Goal: Information Seeking & Learning: Learn about a topic

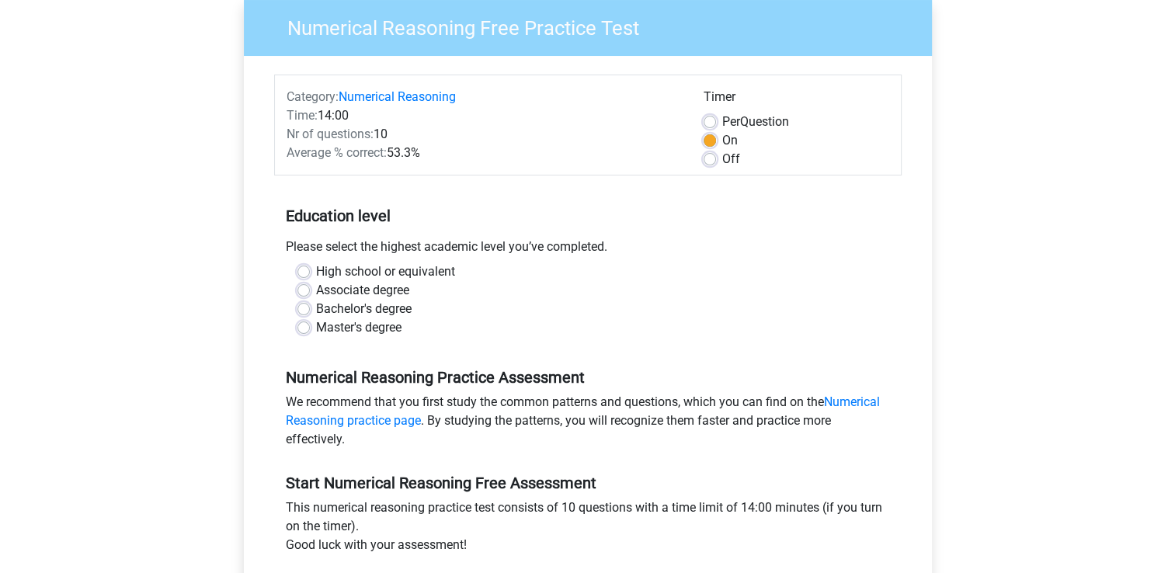
scroll to position [155, 0]
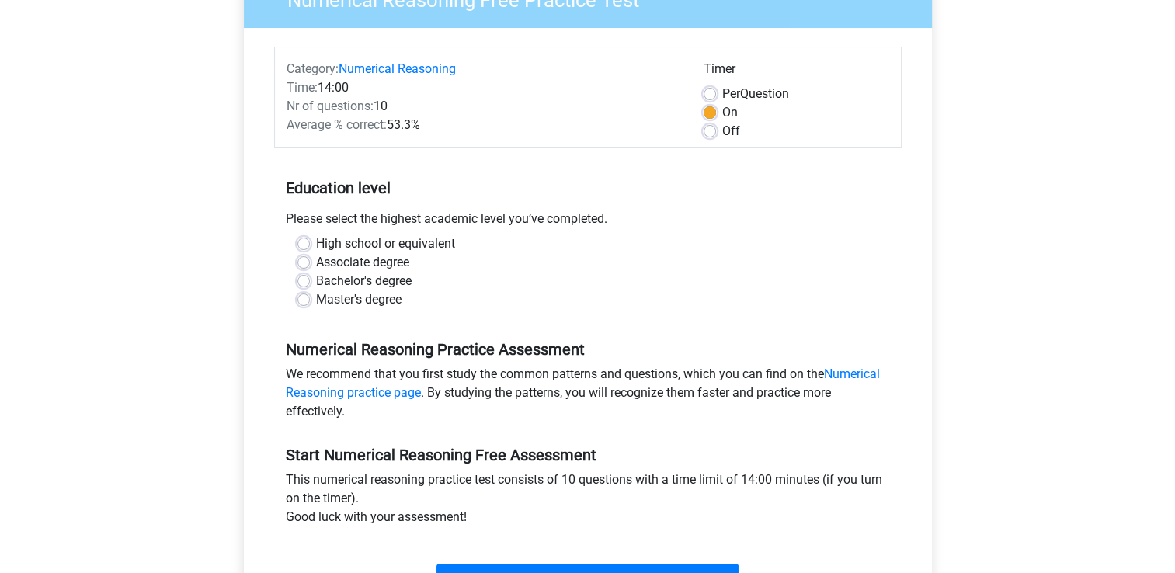
click at [316, 300] on label "Master's degree" at bounding box center [358, 299] width 85 height 19
click at [308, 300] on input "Master's degree" at bounding box center [303, 298] width 12 height 16
radio input "true"
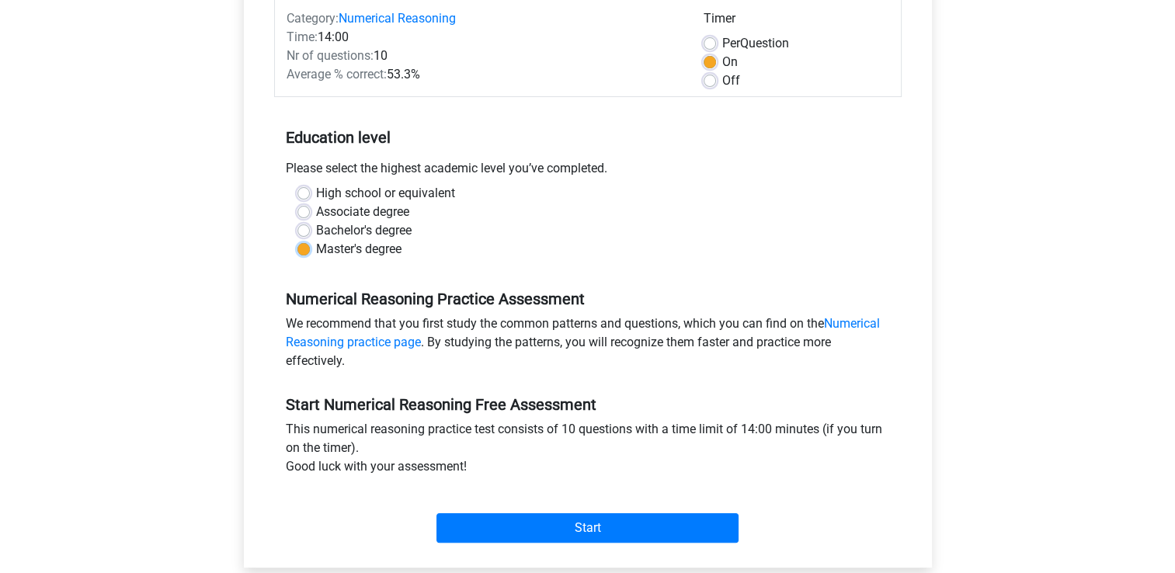
scroll to position [233, 0]
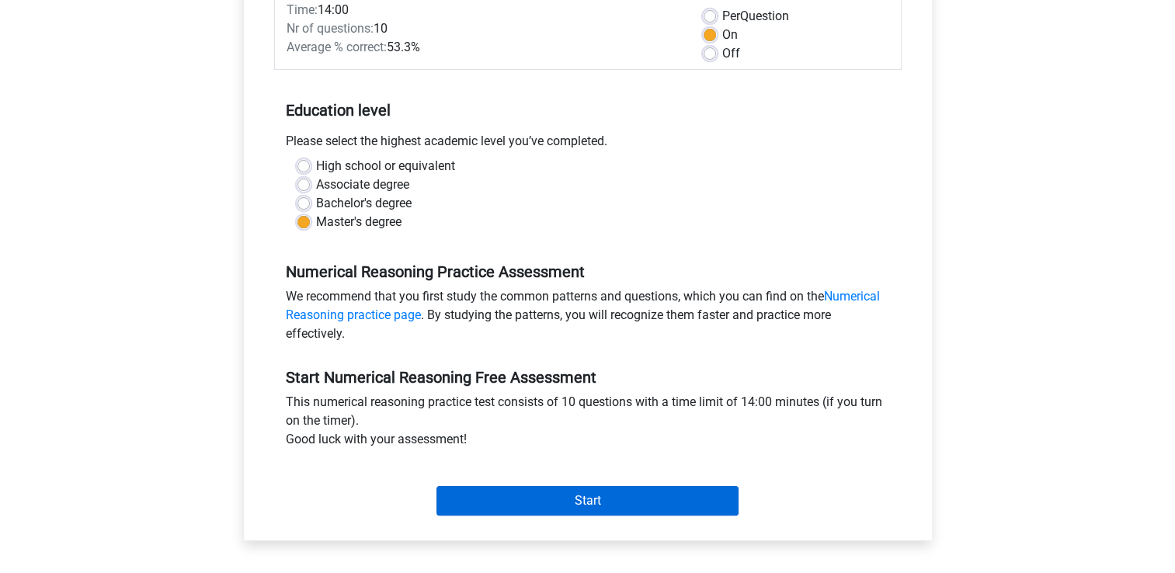
click at [586, 509] on div "Start" at bounding box center [588, 488] width 628 height 67
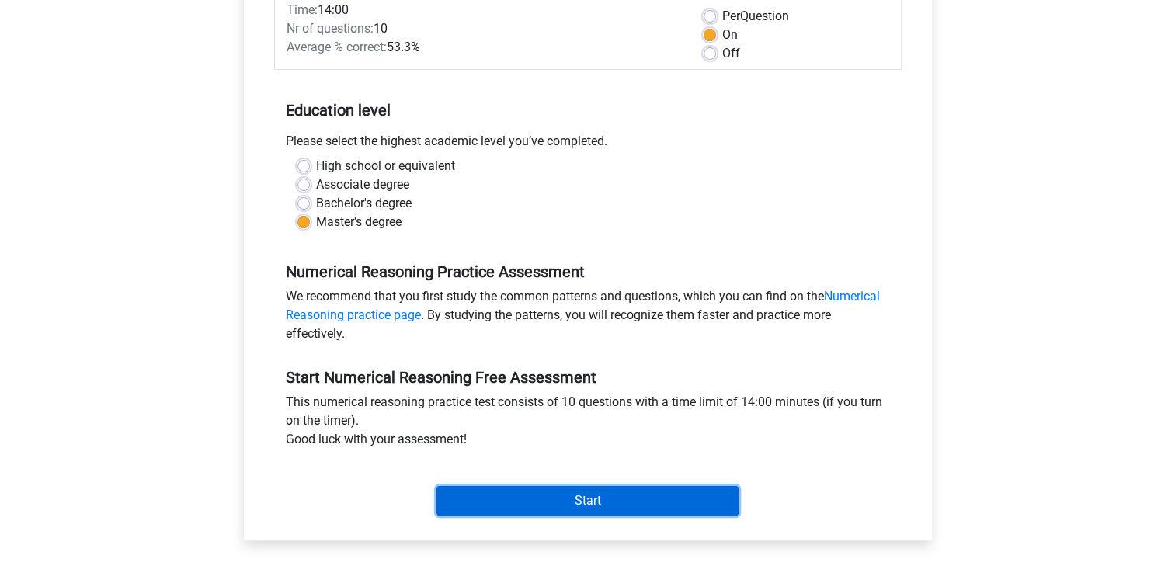
click at [590, 500] on input "Start" at bounding box center [588, 501] width 302 height 30
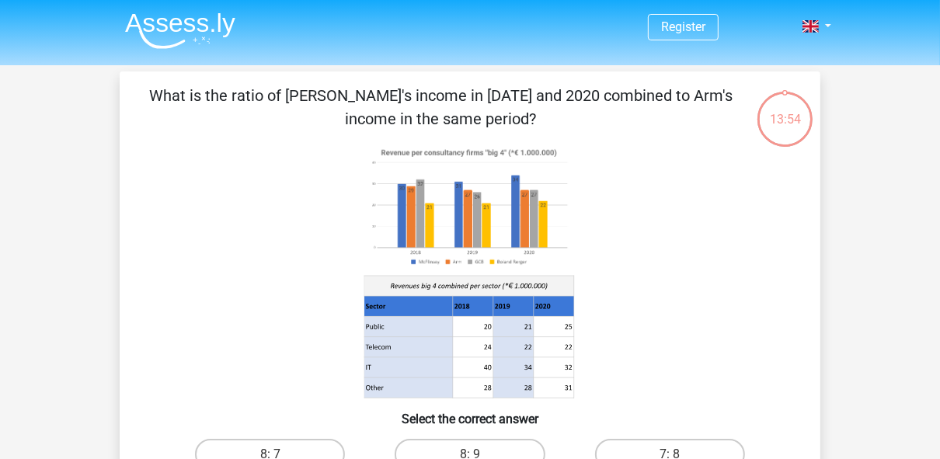
drag, startPoint x: 1135, startPoint y: 0, endPoint x: 339, endPoint y: 207, distance: 822.5
click at [339, 207] on icon at bounding box center [470, 271] width 626 height 256
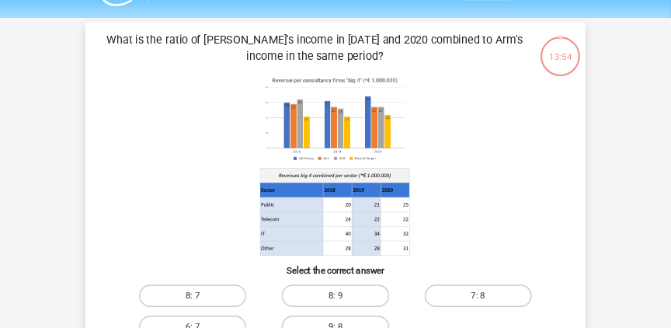
scroll to position [62, 0]
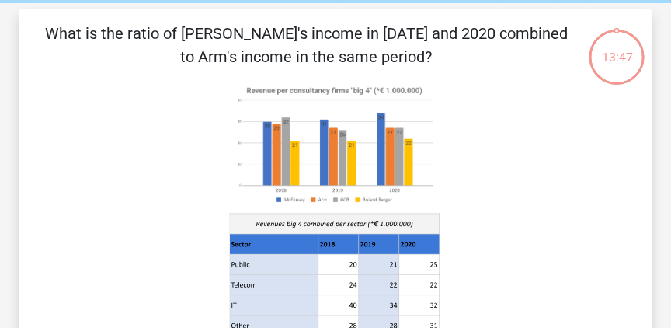
drag, startPoint x: 899, startPoint y: 0, endPoint x: 187, endPoint y: 125, distance: 723.1
click at [187, 125] on icon at bounding box center [335, 209] width 559 height 256
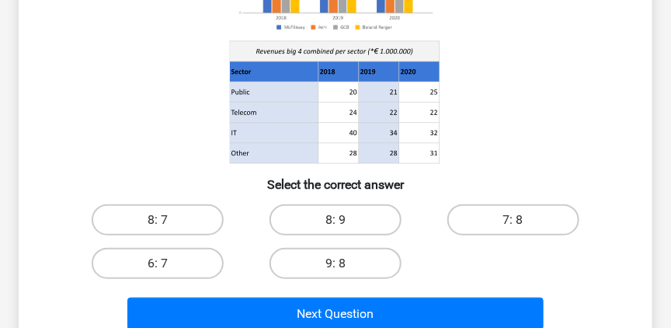
scroll to position [239, 0]
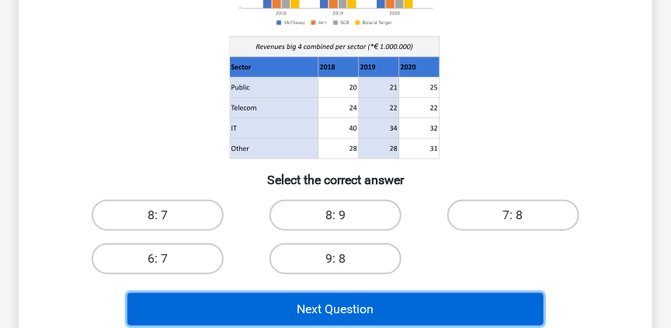
click at [437, 310] on button "Next Question" at bounding box center [335, 309] width 416 height 33
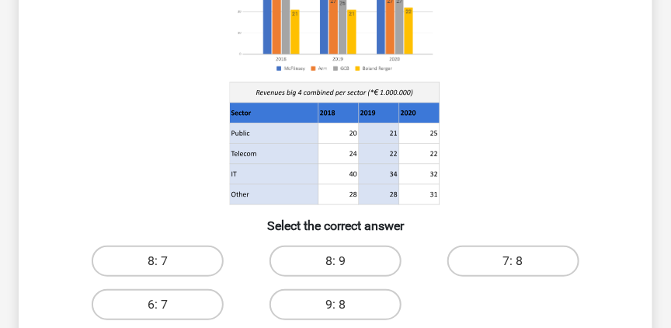
scroll to position [195, 0]
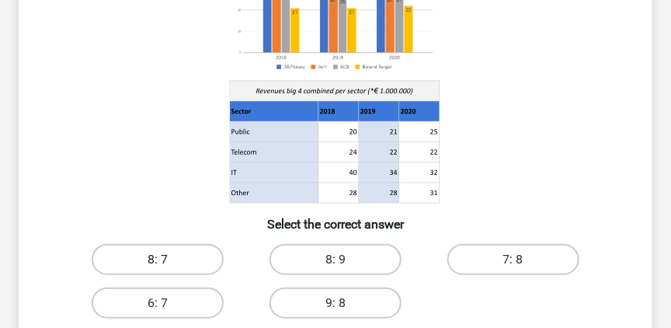
click at [194, 260] on label "8: 7" at bounding box center [158, 259] width 132 height 31
click at [168, 260] on input "8: 7" at bounding box center [163, 264] width 10 height 10
radio input "true"
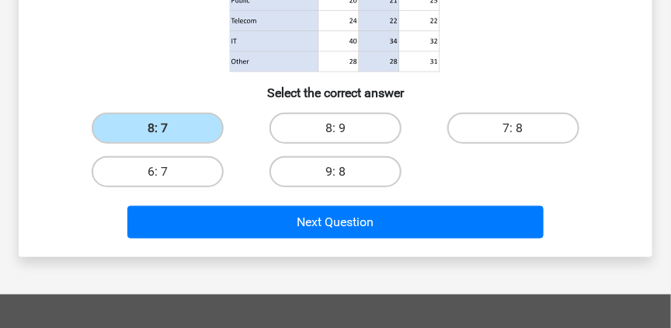
scroll to position [328, 0]
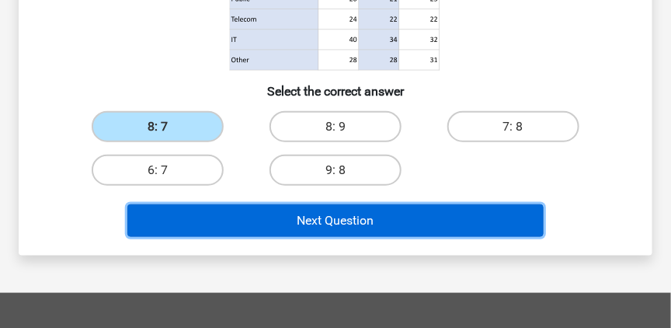
click at [493, 230] on button "Next Question" at bounding box center [335, 220] width 416 height 33
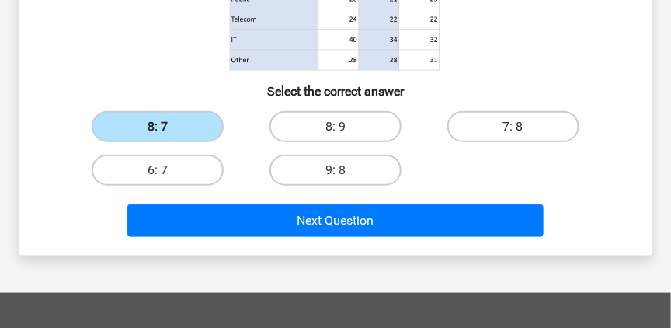
click at [154, 127] on label "8: 7" at bounding box center [158, 126] width 132 height 31
click at [158, 127] on input "8: 7" at bounding box center [163, 132] width 10 height 10
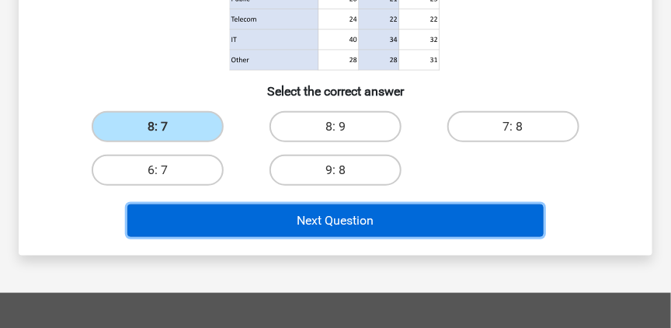
click at [306, 230] on button "Next Question" at bounding box center [335, 220] width 416 height 33
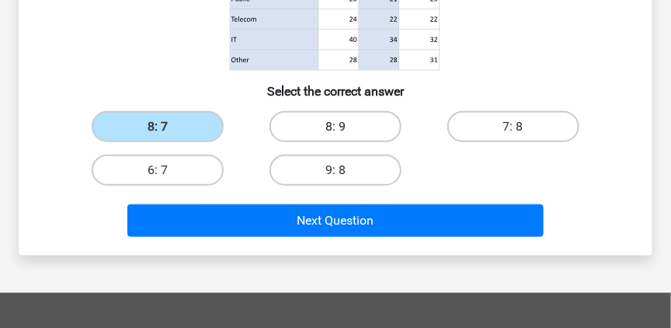
drag, startPoint x: 315, startPoint y: 116, endPoint x: 323, endPoint y: 119, distance: 9.1
click at [315, 117] on label "8: 9" at bounding box center [336, 126] width 132 height 31
click at [336, 127] on input "8: 9" at bounding box center [341, 132] width 10 height 10
radio input "true"
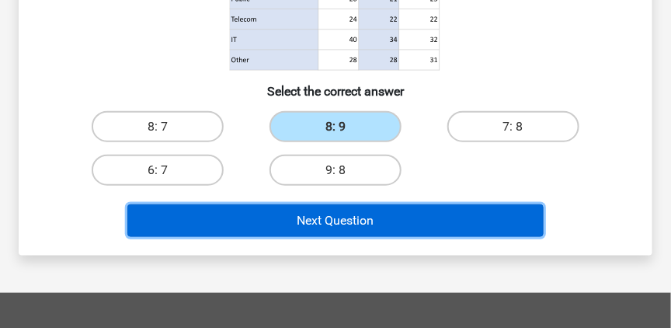
drag, startPoint x: 339, startPoint y: 214, endPoint x: 403, endPoint y: 184, distance: 70.9
click at [339, 214] on button "Next Question" at bounding box center [335, 220] width 416 height 33
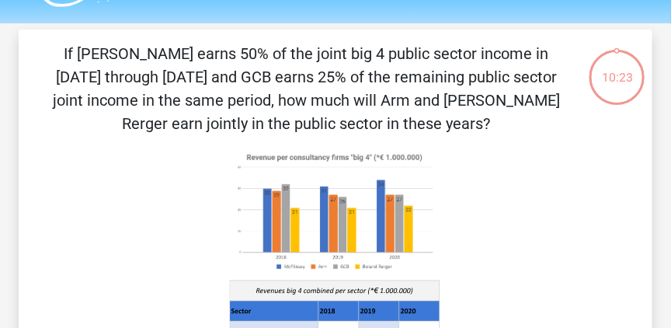
scroll to position [27, 0]
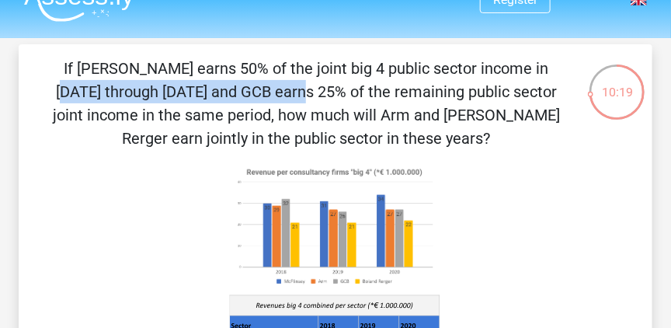
drag, startPoint x: 252, startPoint y: 66, endPoint x: 454, endPoint y: 71, distance: 202.0
click at [454, 71] on p "If [PERSON_NAME] earns 50% of the joint big 4 public sector income in [DATE] th…" at bounding box center [306, 103] width 526 height 93
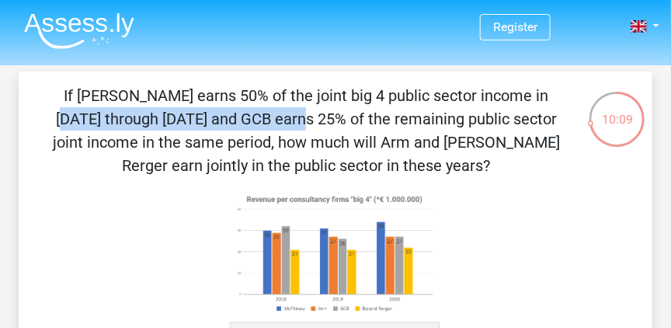
scroll to position [44, 0]
